Goal: Check status: Check status

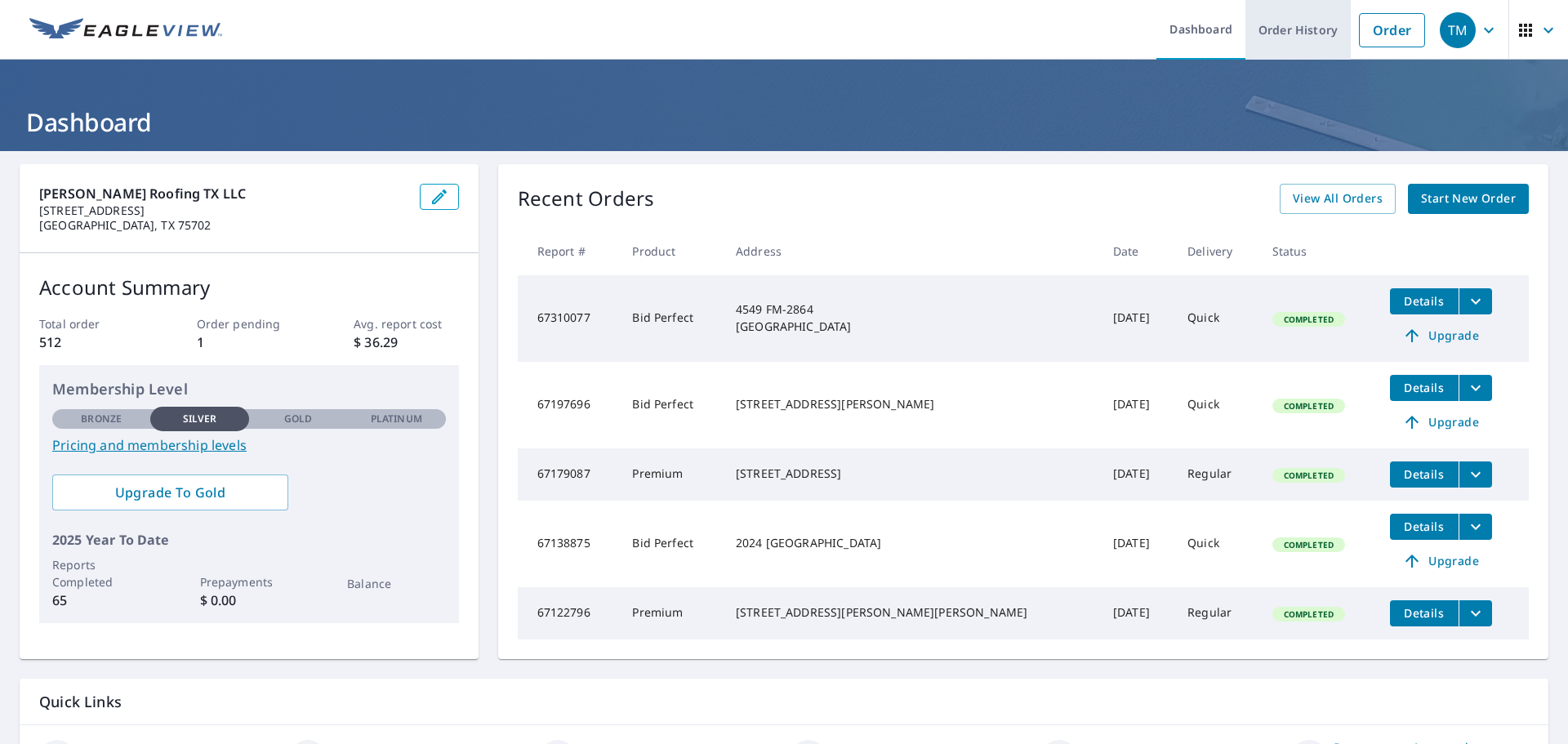
click at [1268, 39] on link "Order History" at bounding box center [1297, 30] width 105 height 59
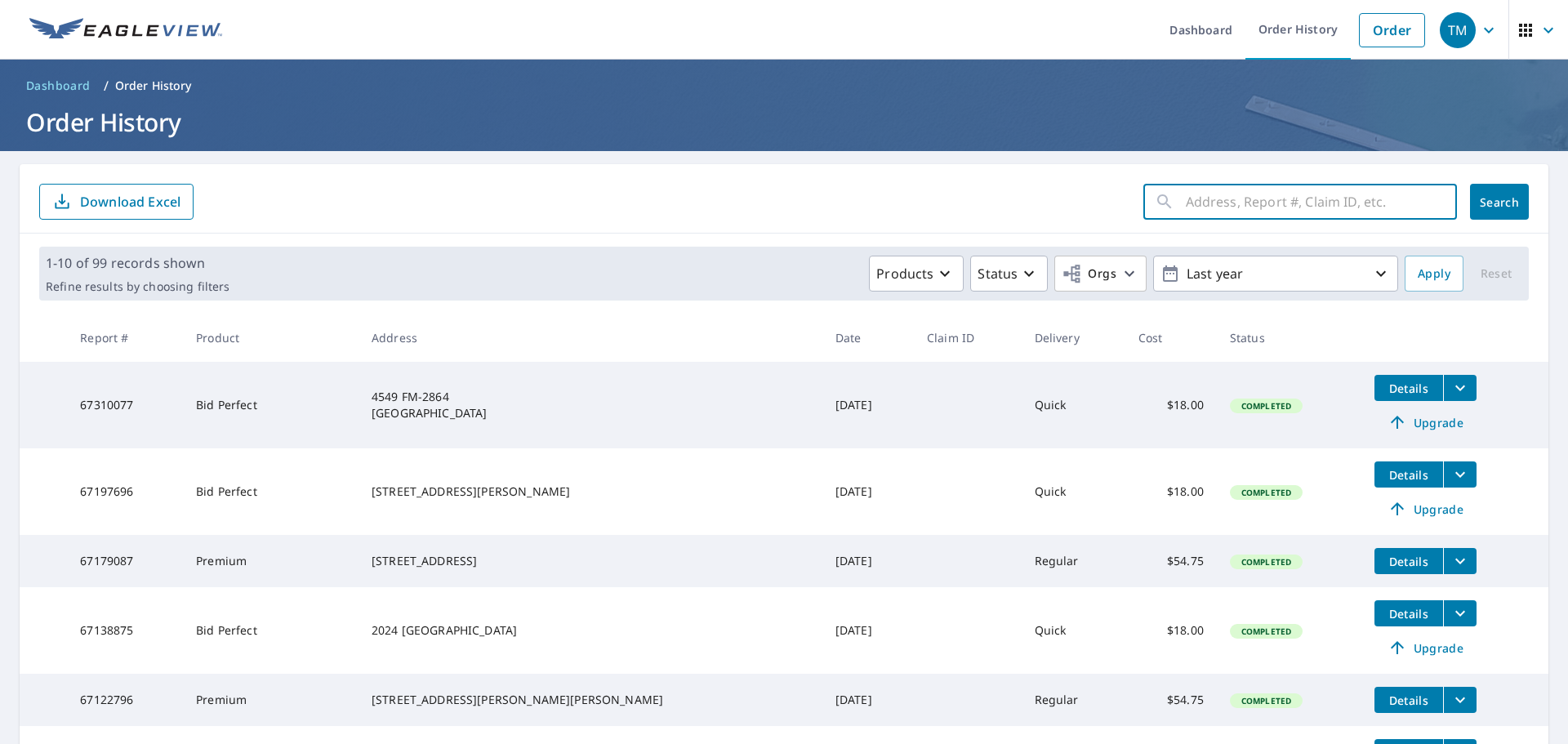
click at [1195, 197] on input "text" at bounding box center [1320, 202] width 271 height 46
type input "JOLLY"
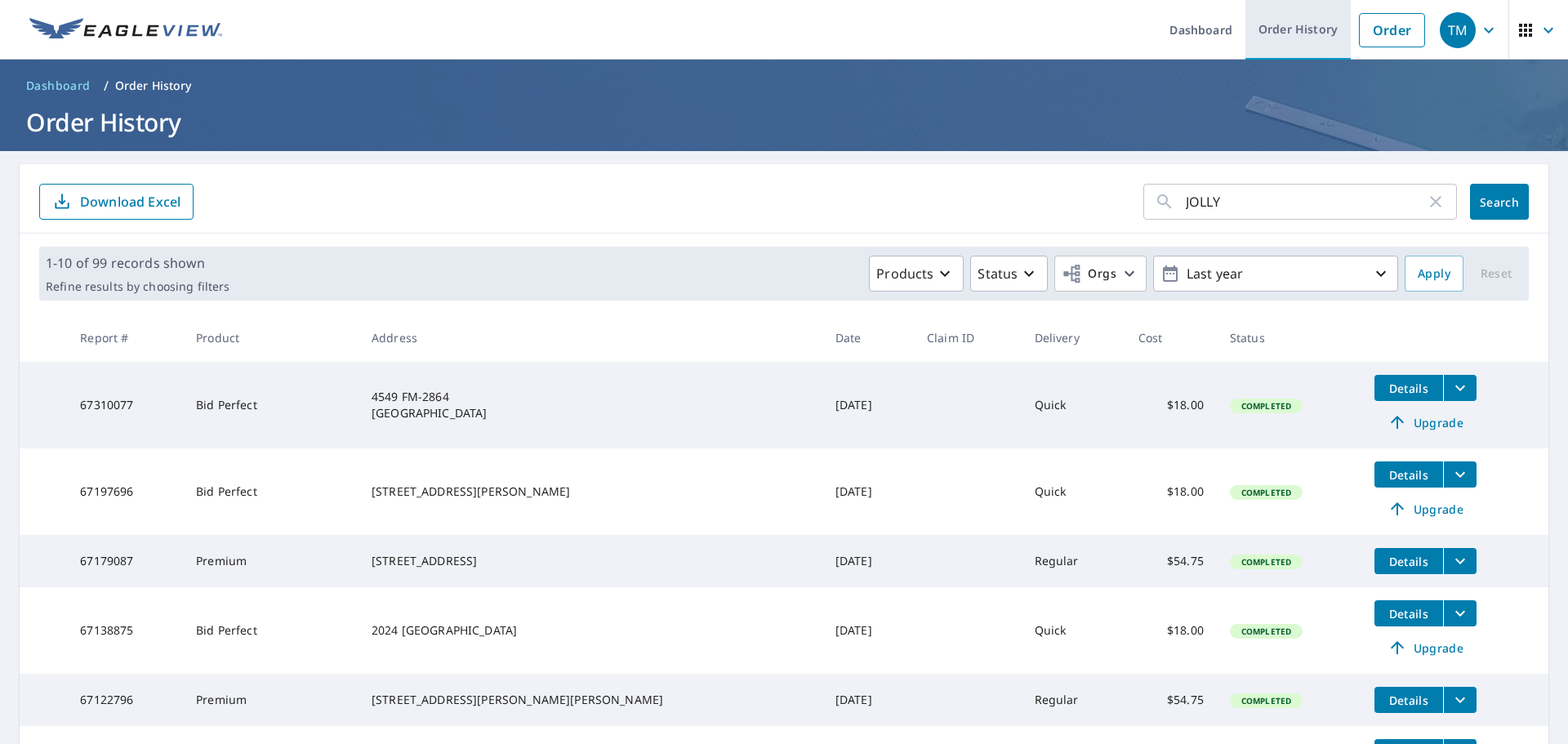
click at [1303, 39] on link "Order History" at bounding box center [1297, 30] width 105 height 59
click at [1271, 30] on link "Order History" at bounding box center [1297, 30] width 105 height 59
click at [1426, 201] on icon "button" at bounding box center [1436, 202] width 20 height 20
click at [1264, 28] on link "Order History" at bounding box center [1297, 30] width 105 height 59
click at [1253, 33] on link "Order History" at bounding box center [1297, 30] width 105 height 59
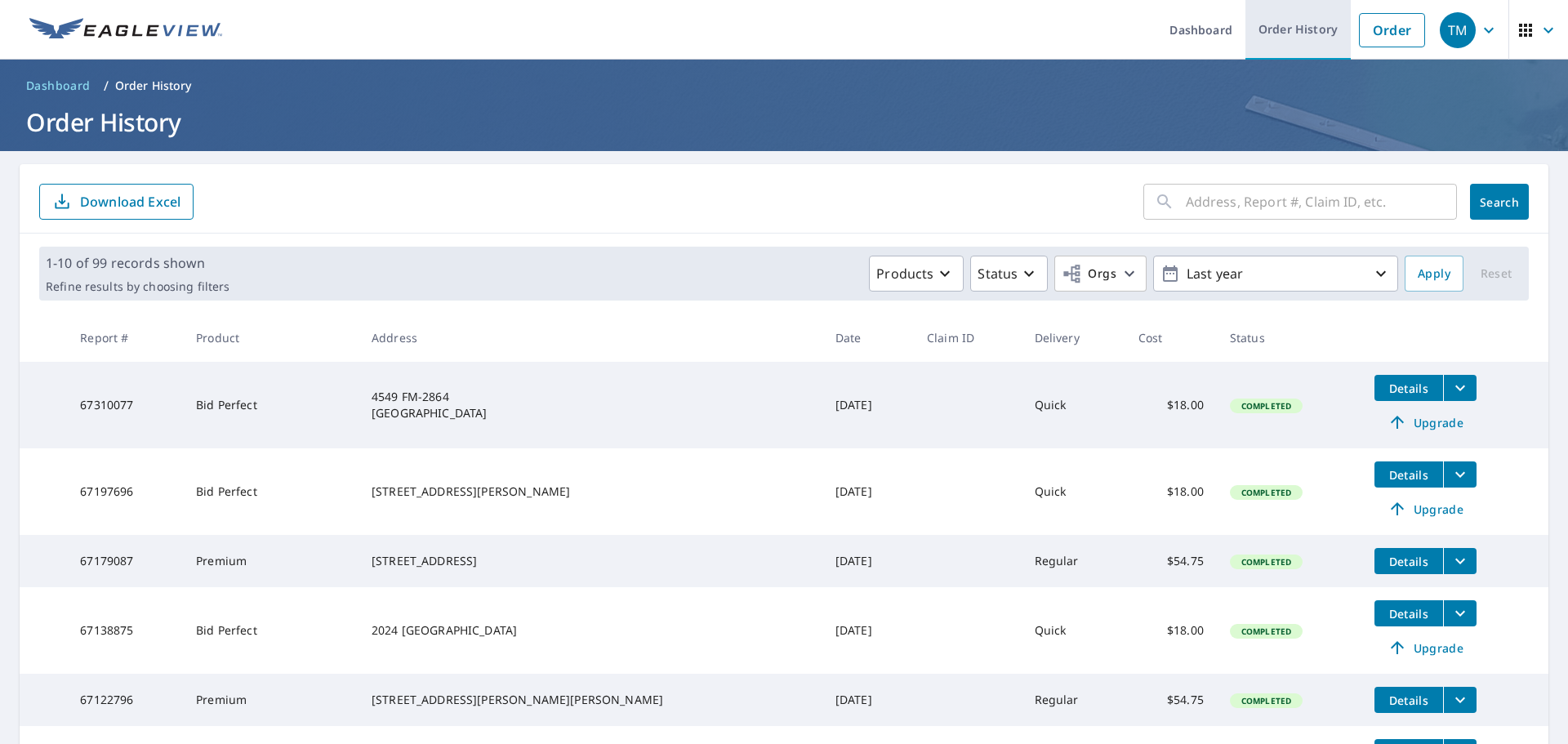
click at [1278, 26] on link "Order History" at bounding box center [1297, 30] width 105 height 59
click at [1264, 35] on link "Order History" at bounding box center [1297, 30] width 105 height 59
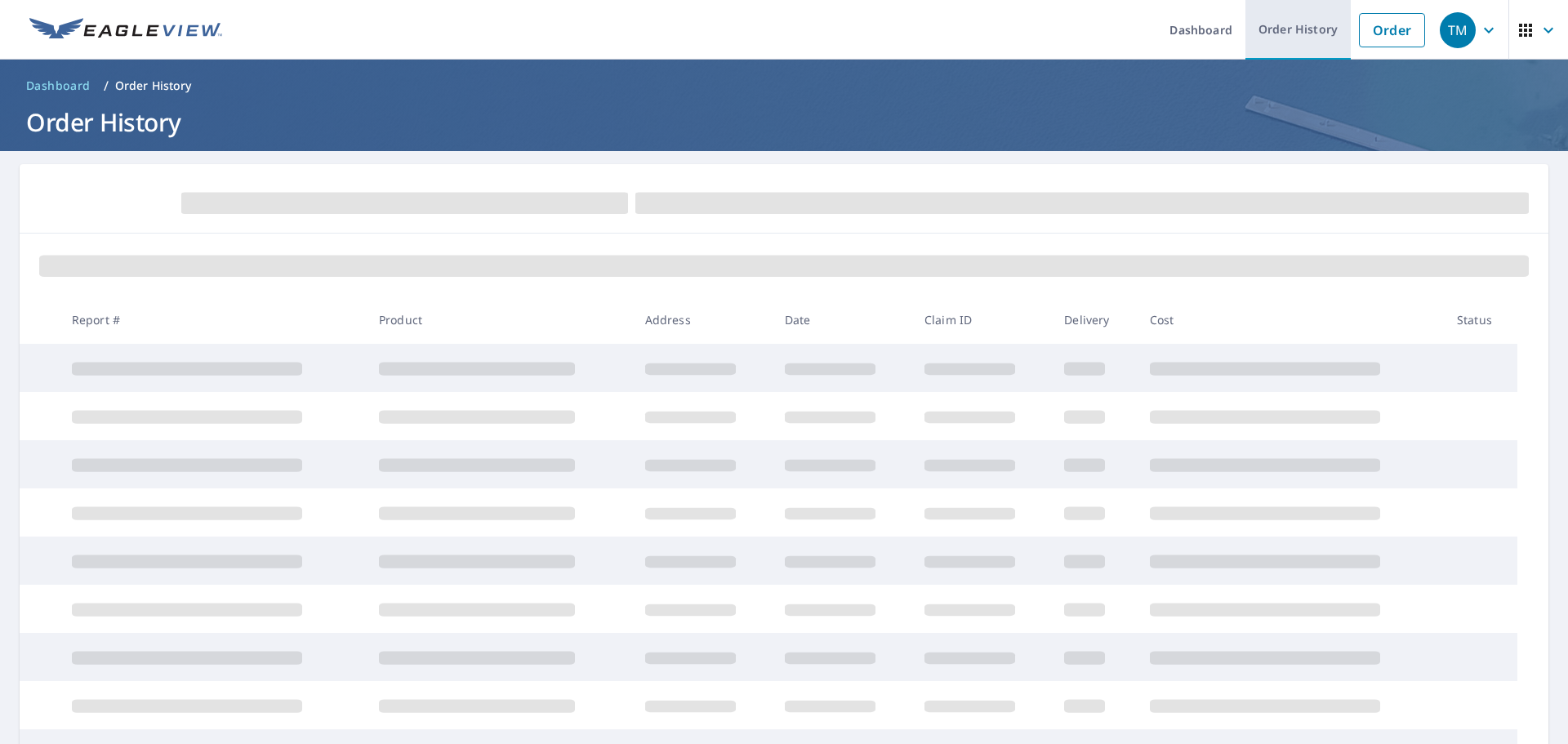
click at [1259, 40] on link "Order History" at bounding box center [1297, 30] width 105 height 59
click at [1261, 35] on link "Order History" at bounding box center [1297, 30] width 105 height 59
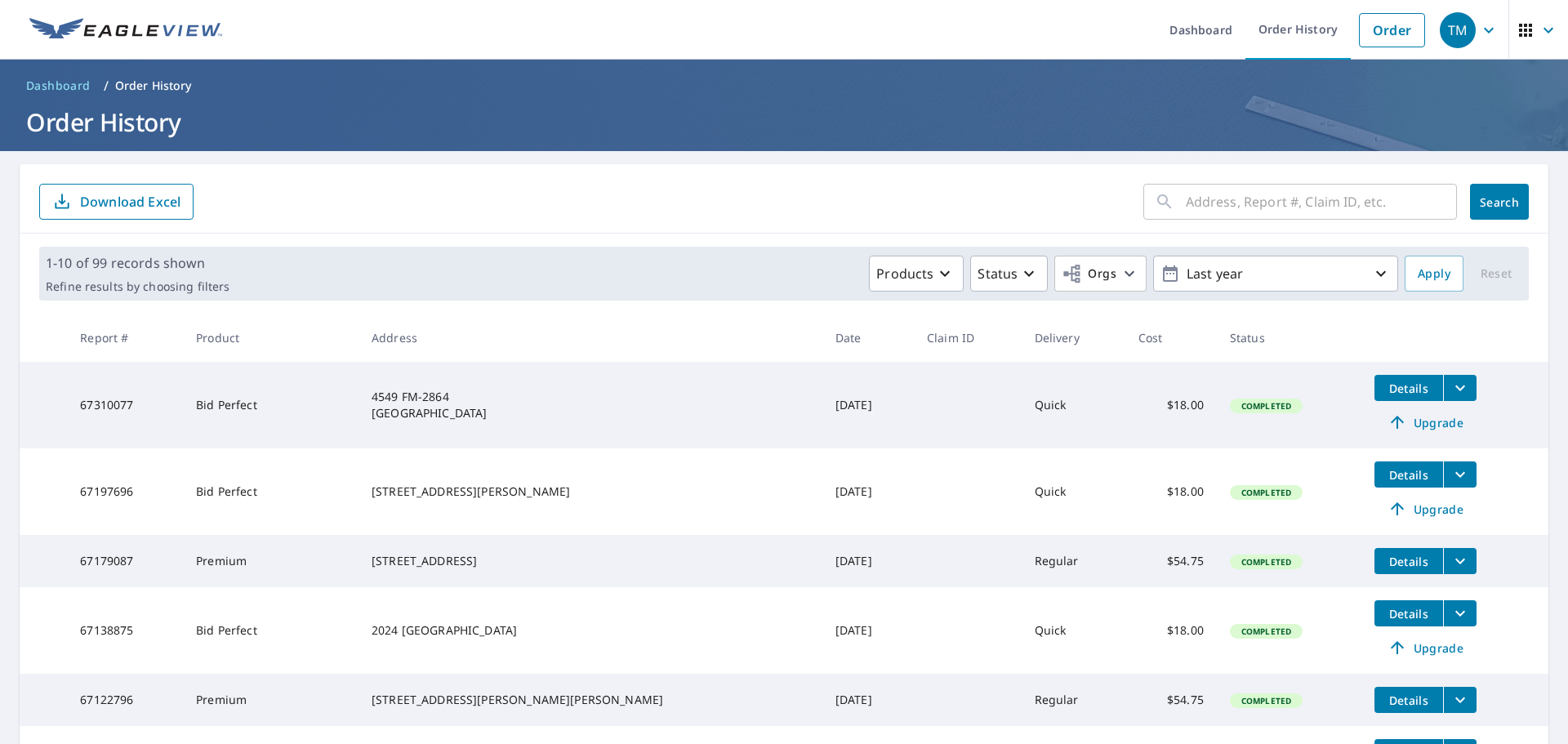
click at [1219, 197] on input "text" at bounding box center [1320, 202] width 271 height 46
type input "LUCAS"
click at [1154, 200] on icon at bounding box center [1164, 202] width 20 height 20
click at [1482, 202] on span "Search" at bounding box center [1499, 202] width 33 height 16
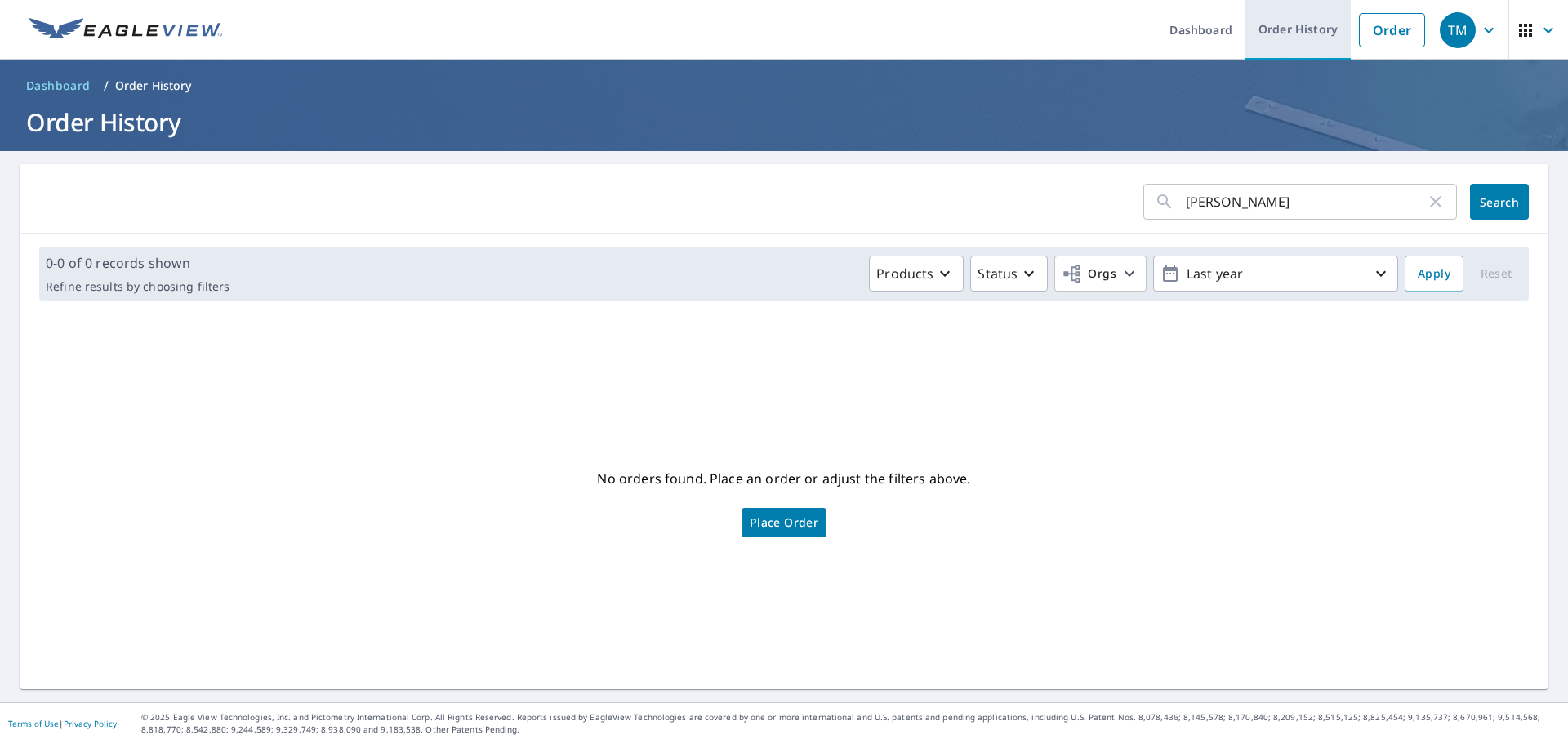
click at [1271, 30] on link "Order History" at bounding box center [1297, 30] width 105 height 59
click at [1276, 31] on link "Order History" at bounding box center [1297, 30] width 105 height 59
click at [1430, 200] on icon "button" at bounding box center [1436, 202] width 12 height 12
click at [1273, 36] on link "Order History" at bounding box center [1297, 30] width 105 height 59
click at [1263, 36] on link "Order History" at bounding box center [1297, 30] width 105 height 59
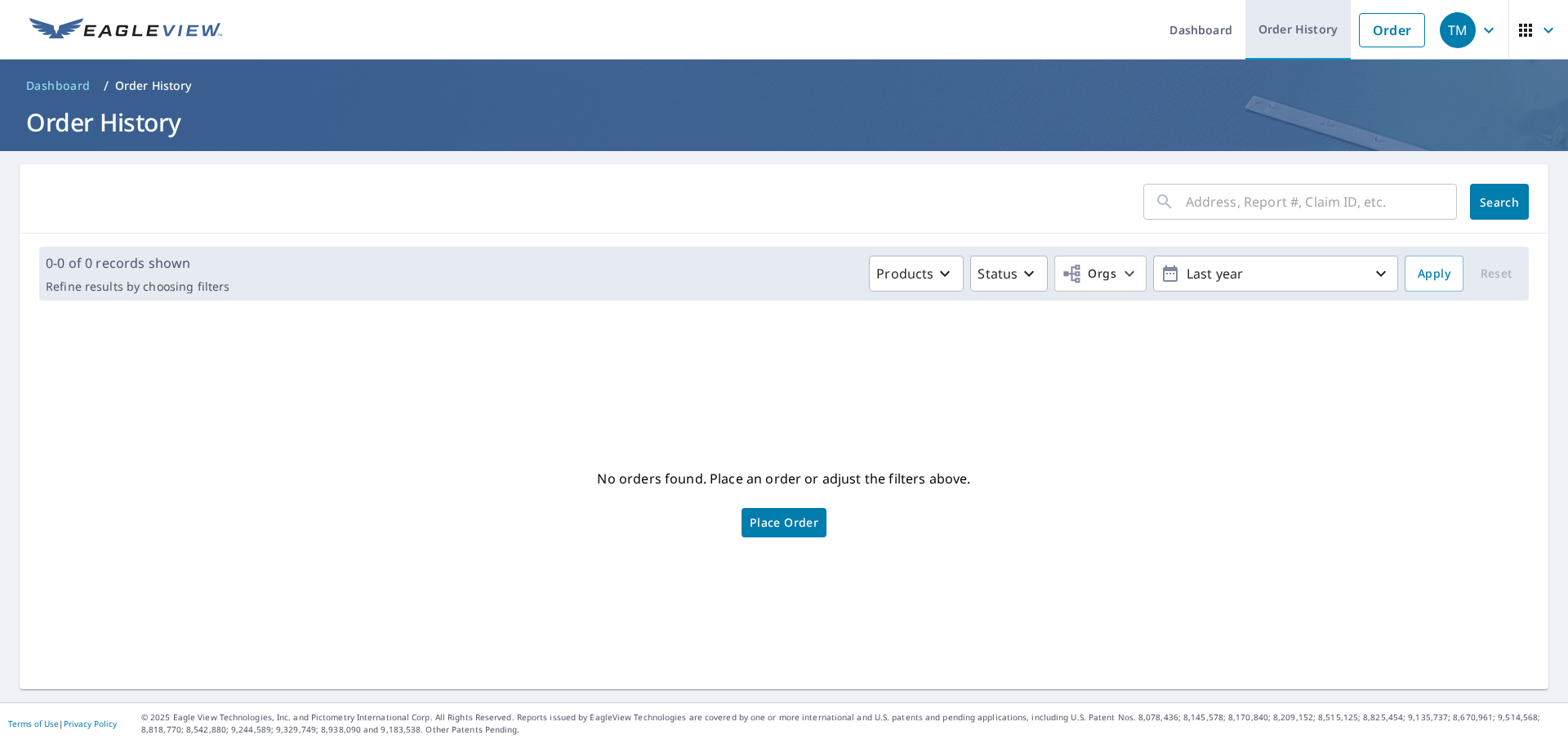
click at [1276, 25] on link "Order History" at bounding box center [1297, 30] width 105 height 59
click at [64, 76] on link "Dashboard" at bounding box center [58, 86] width 77 height 26
